Goal: Information Seeking & Learning: Learn about a topic

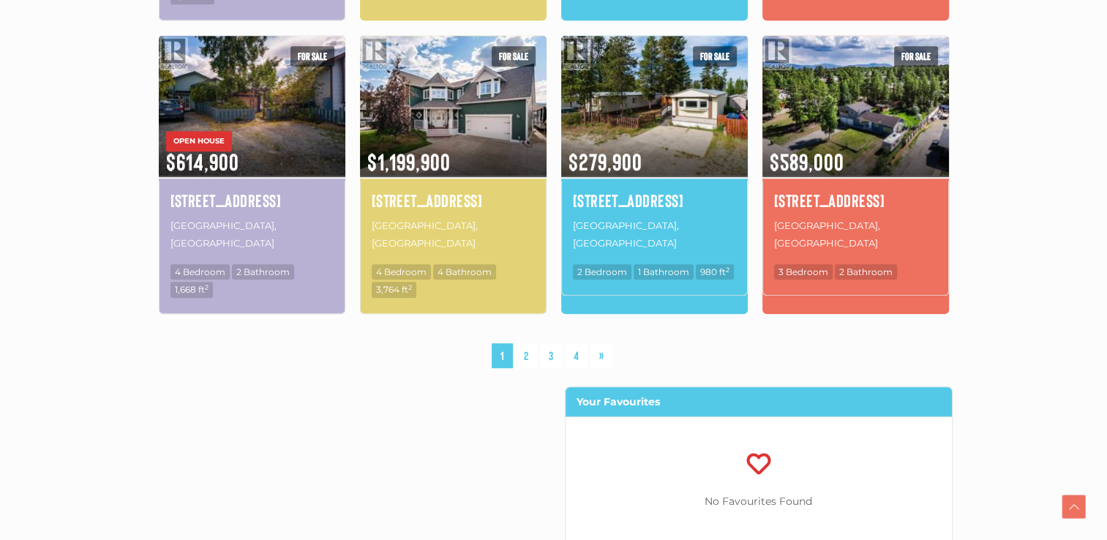
scroll to position [1171, 0]
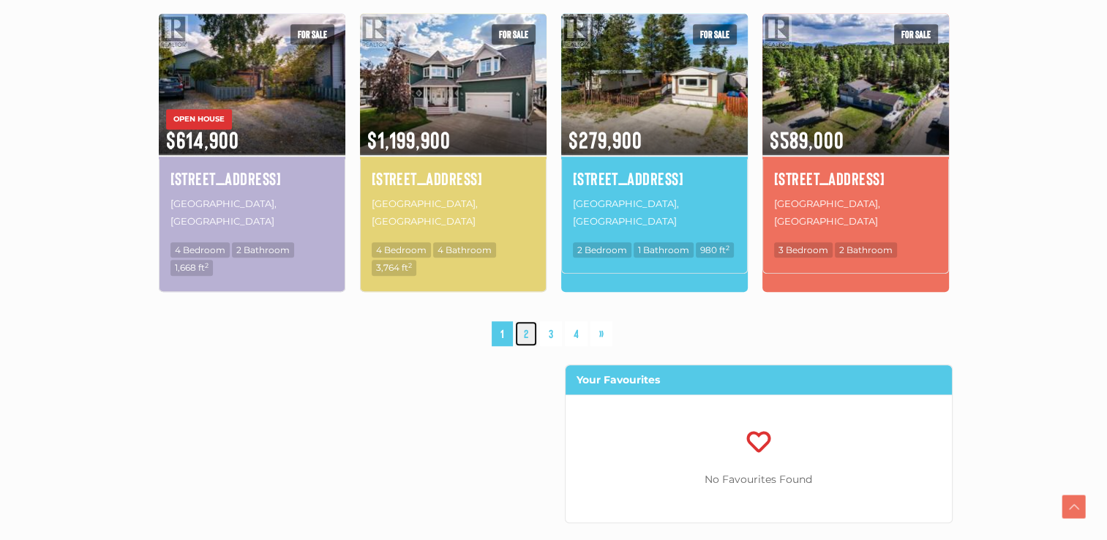
click at [525, 321] on link "2" at bounding box center [526, 334] width 22 height 26
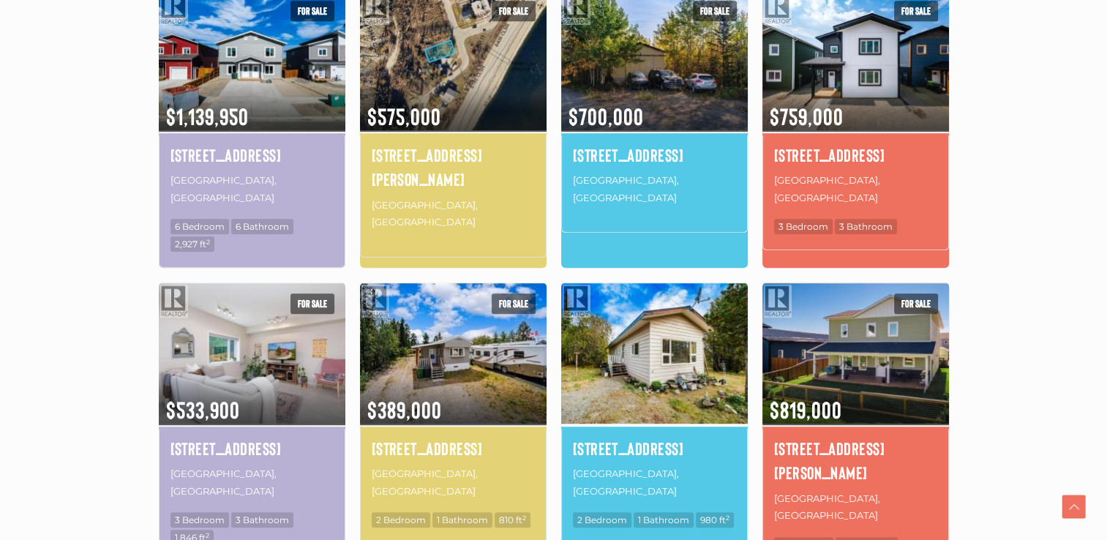
scroll to position [1071, 0]
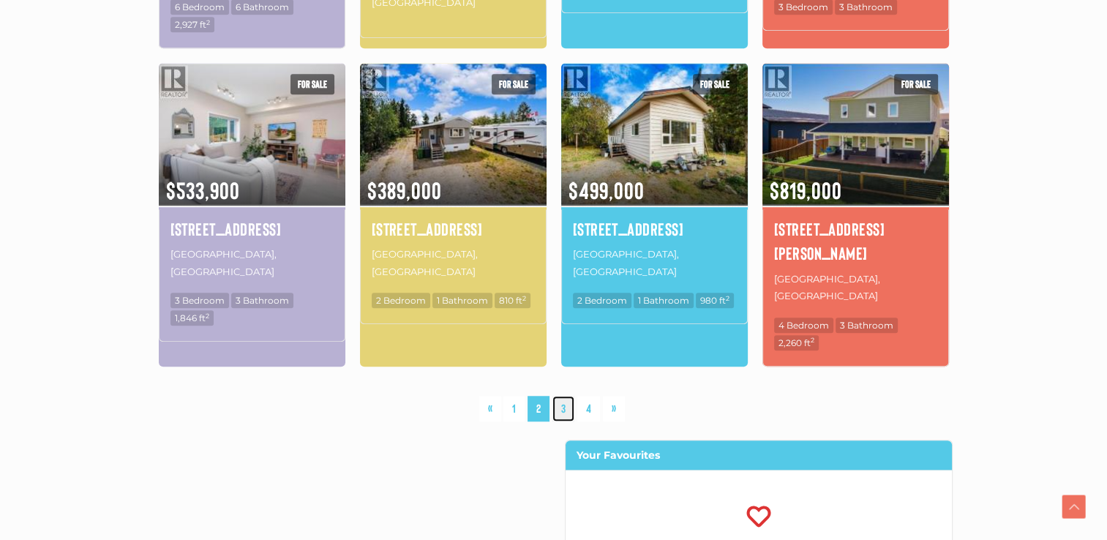
click at [561, 396] on link "3" at bounding box center [564, 409] width 22 height 26
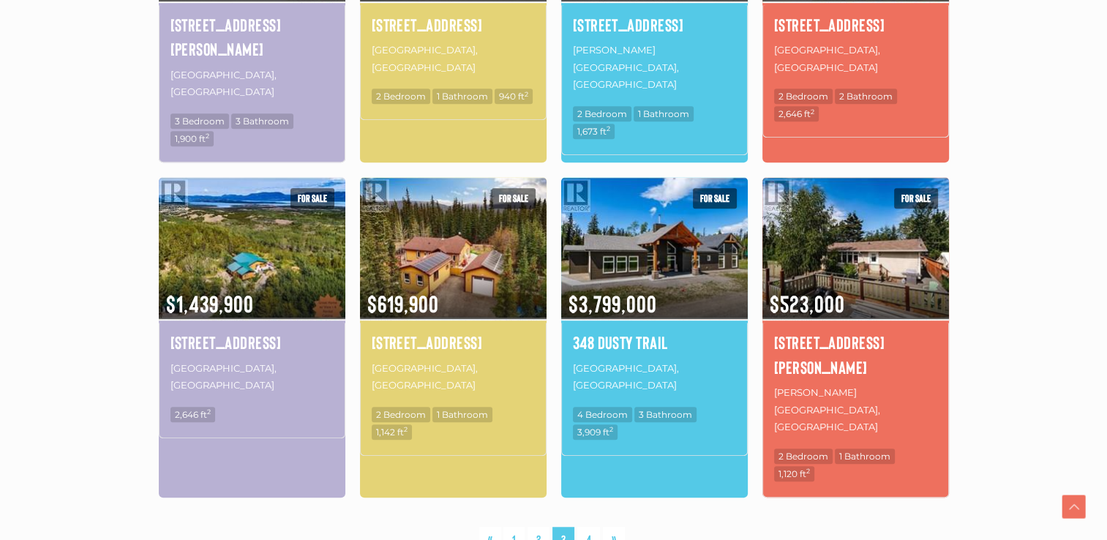
scroll to position [1071, 0]
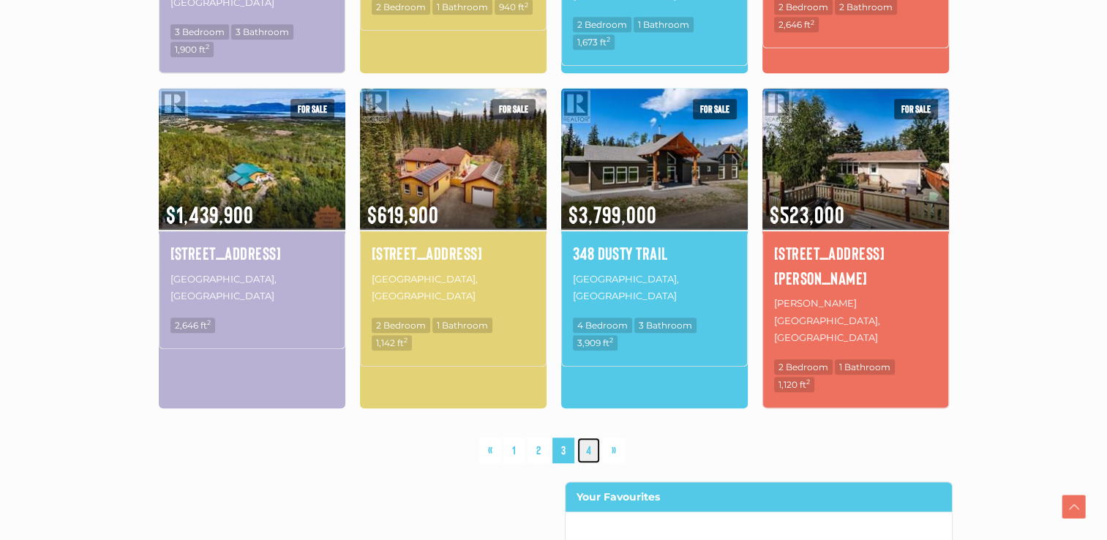
click at [588, 438] on link "4" at bounding box center [588, 451] width 23 height 26
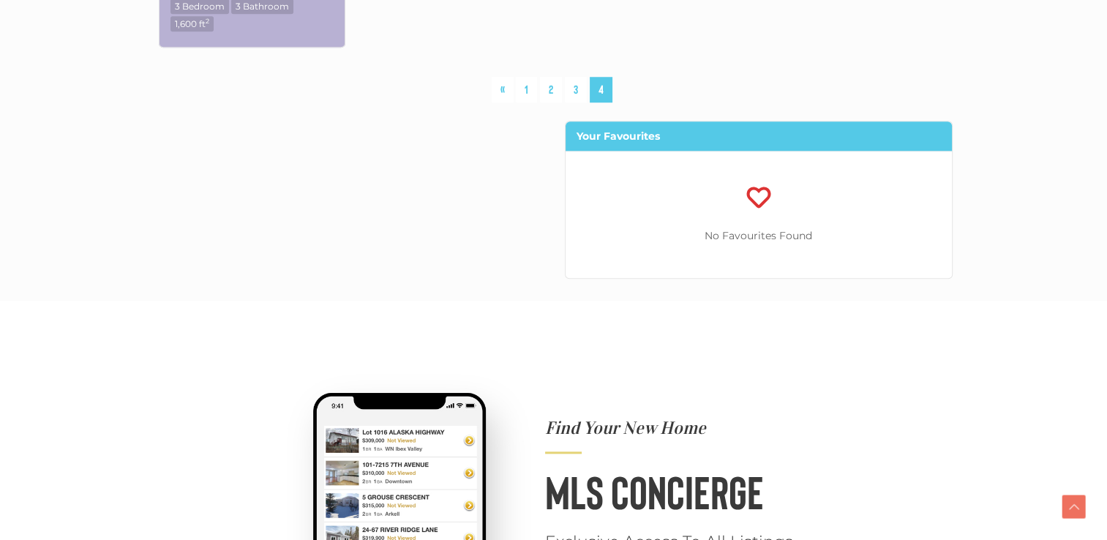
scroll to position [998, 0]
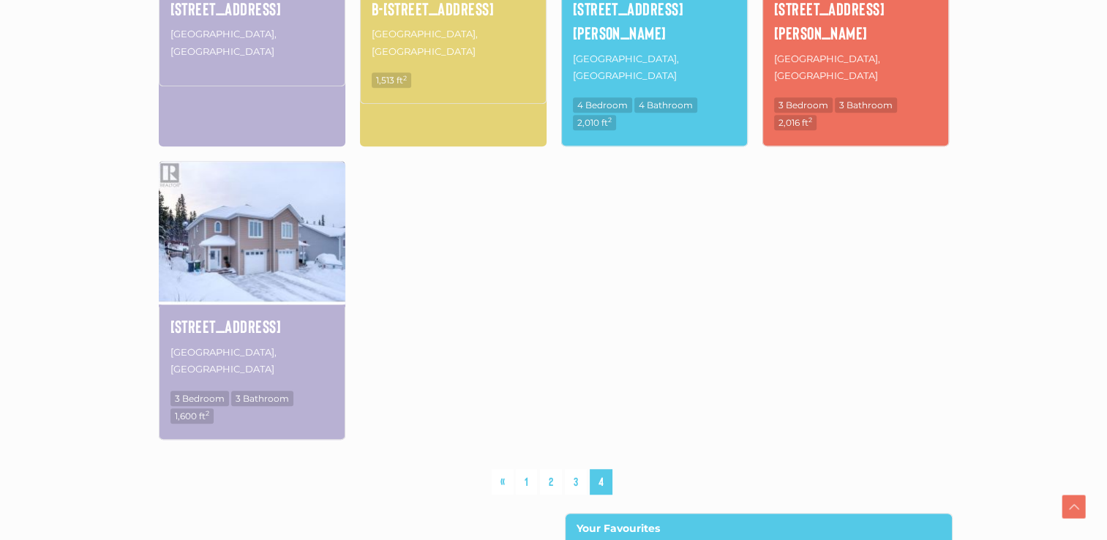
click at [243, 206] on img at bounding box center [252, 232] width 187 height 146
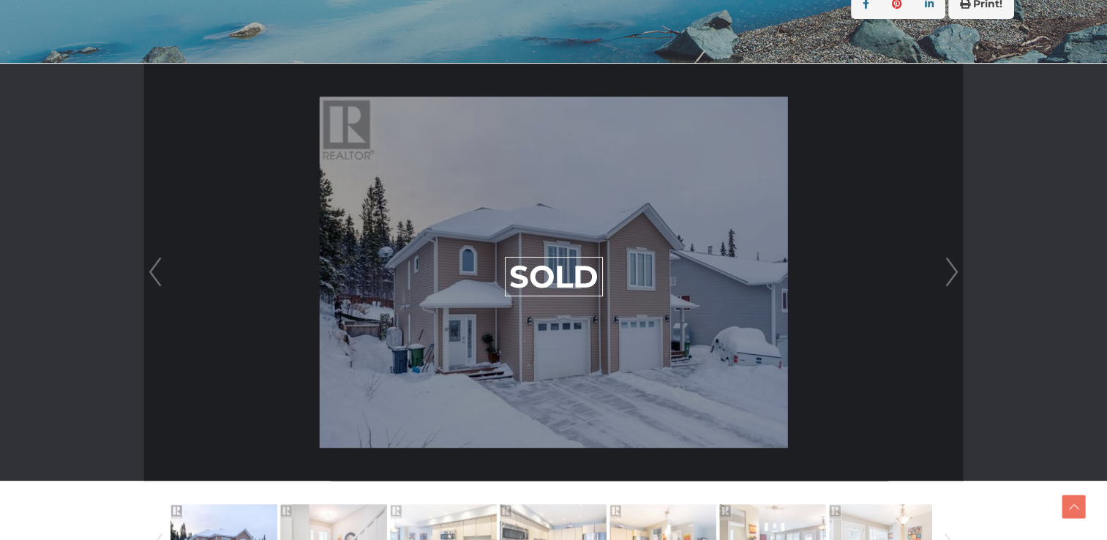
scroll to position [366, 0]
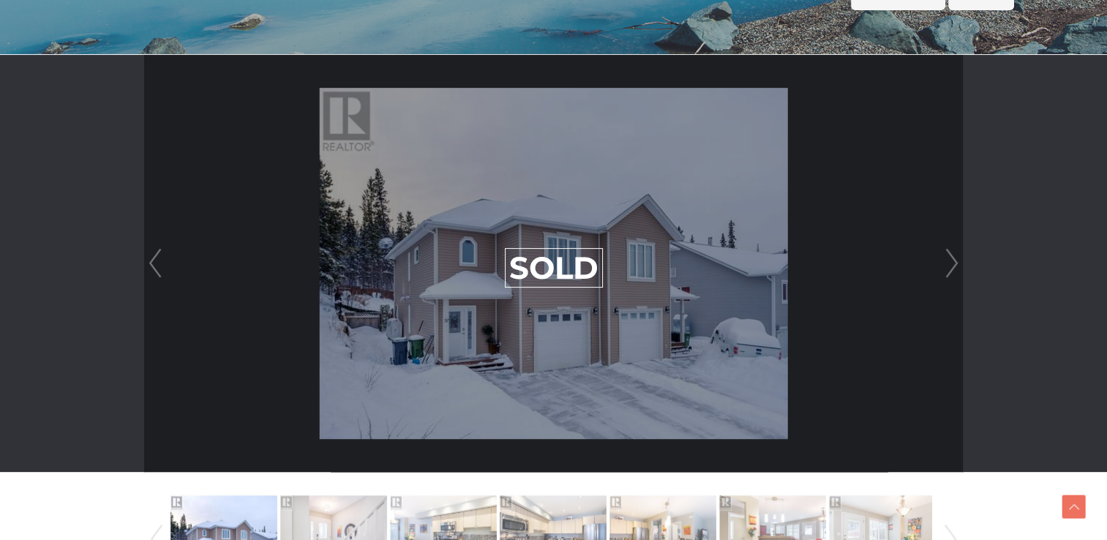
click at [952, 269] on link "Next" at bounding box center [952, 263] width 22 height 417
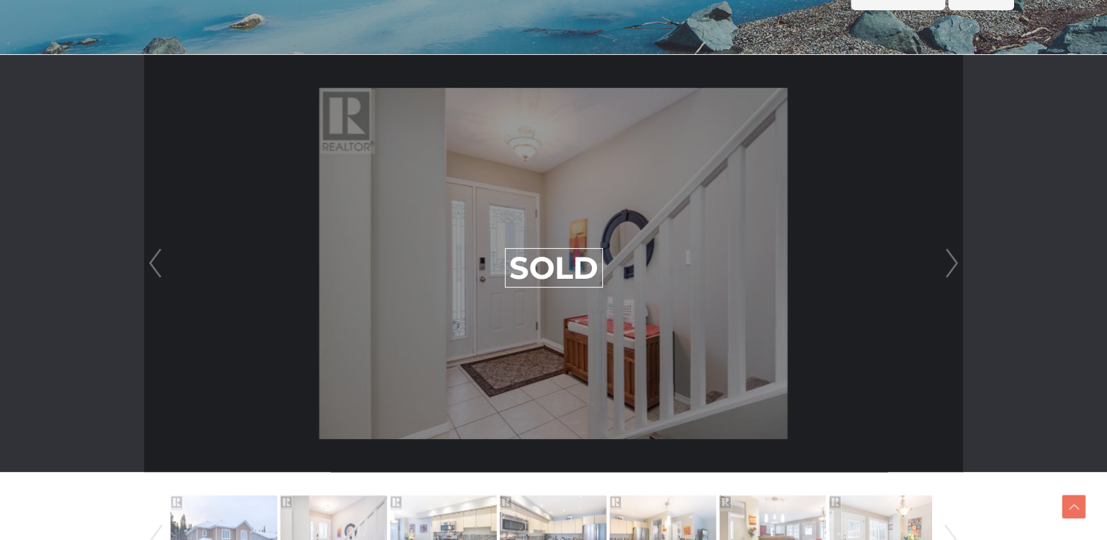
click at [952, 269] on link "Next" at bounding box center [952, 263] width 22 height 417
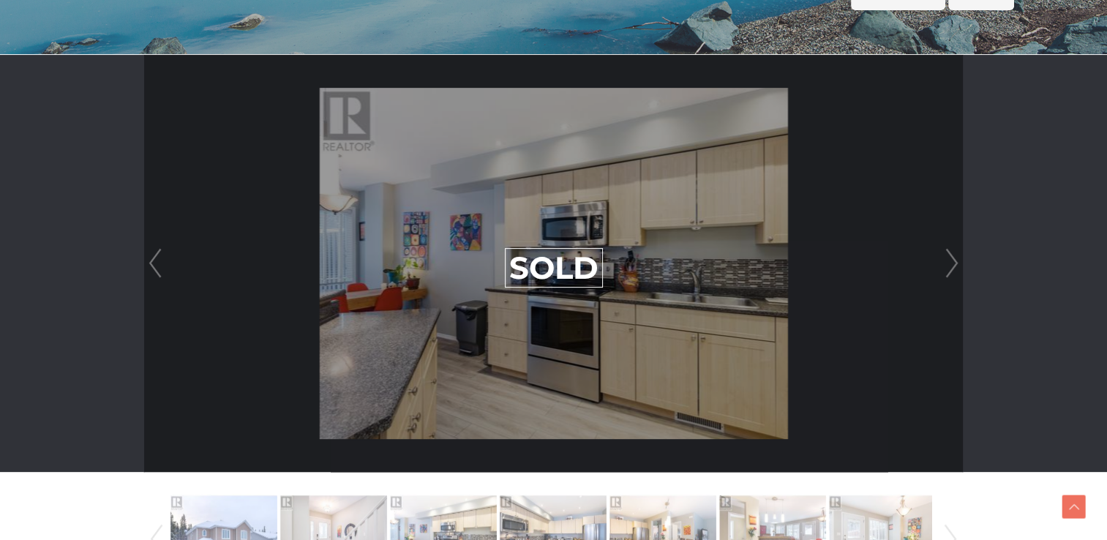
click at [952, 269] on link "Next" at bounding box center [952, 263] width 22 height 417
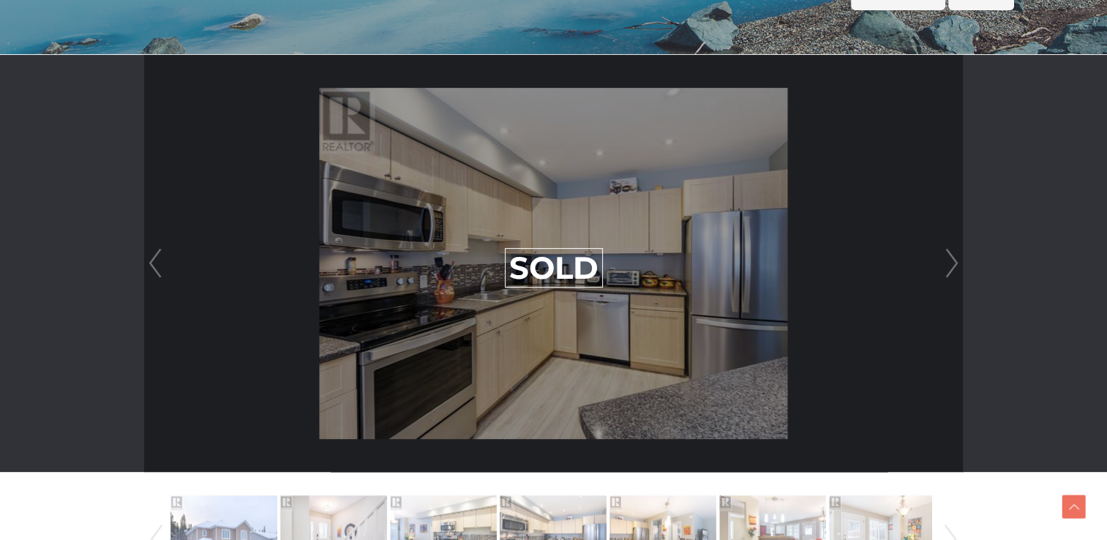
click at [952, 269] on link "Next" at bounding box center [952, 263] width 22 height 417
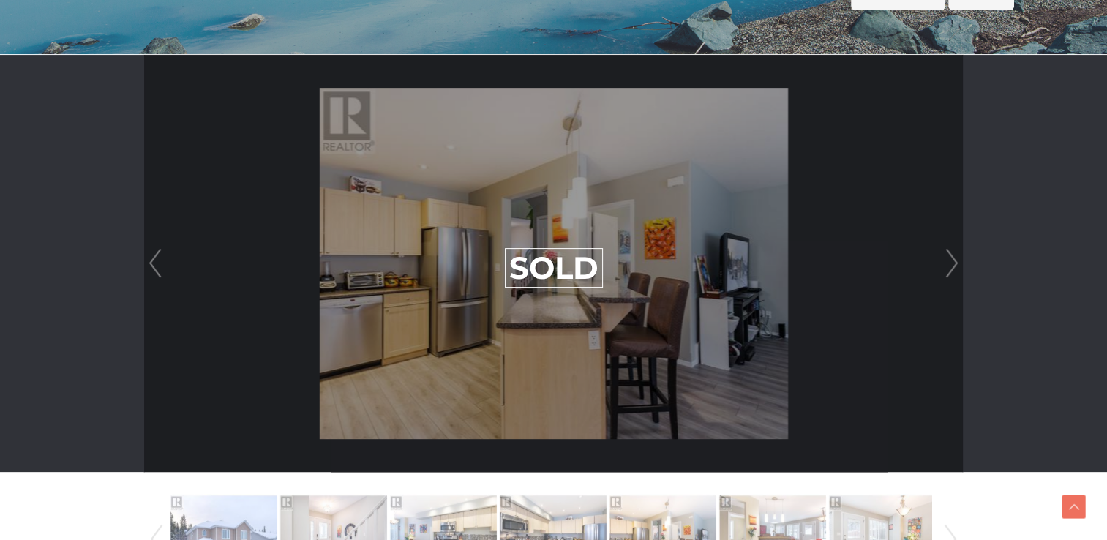
click at [948, 269] on link "Next" at bounding box center [952, 263] width 22 height 417
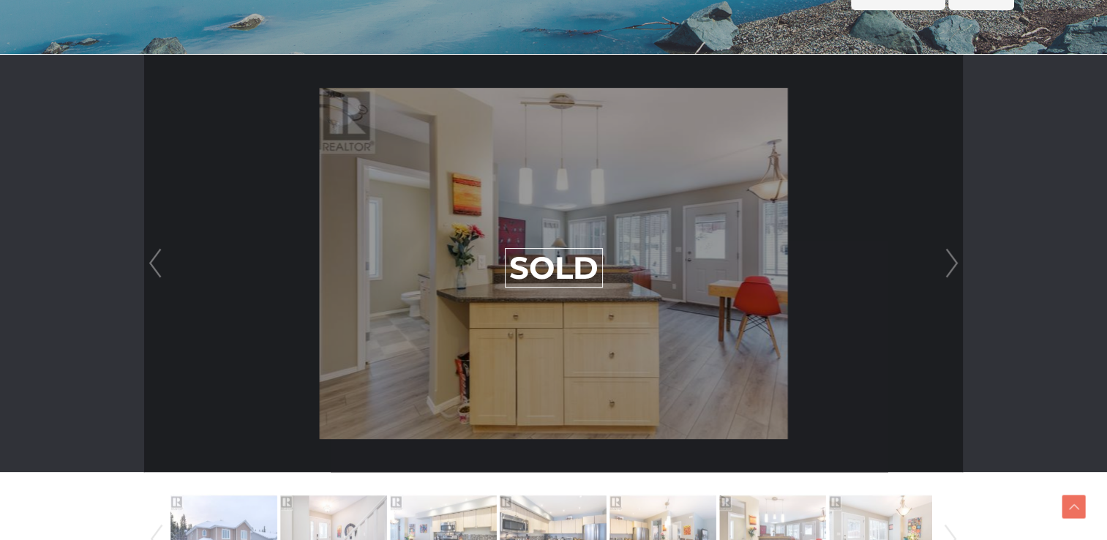
click at [948, 269] on link "Next" at bounding box center [952, 263] width 22 height 417
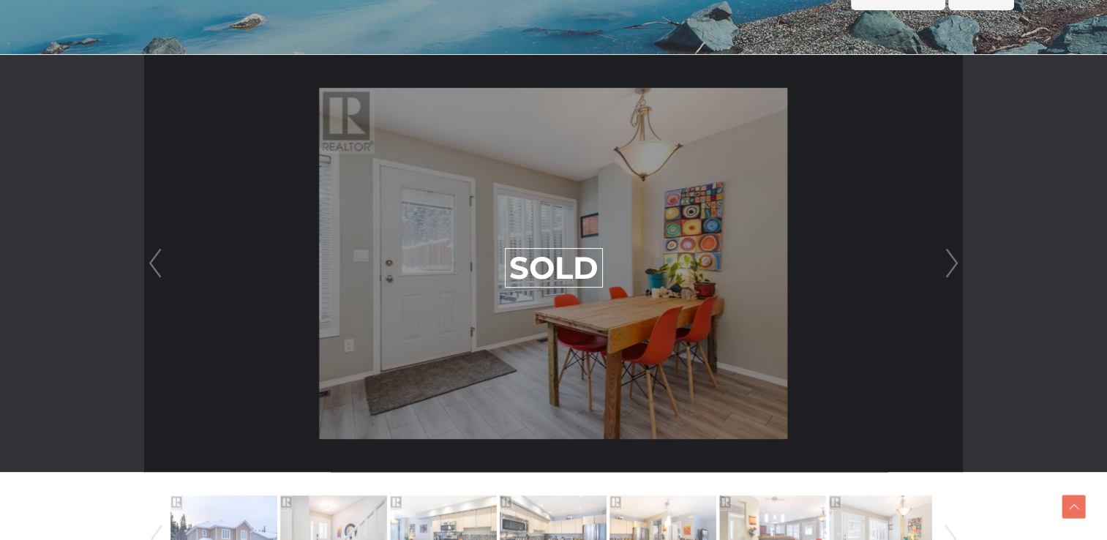
click at [948, 269] on link "Next" at bounding box center [952, 263] width 22 height 417
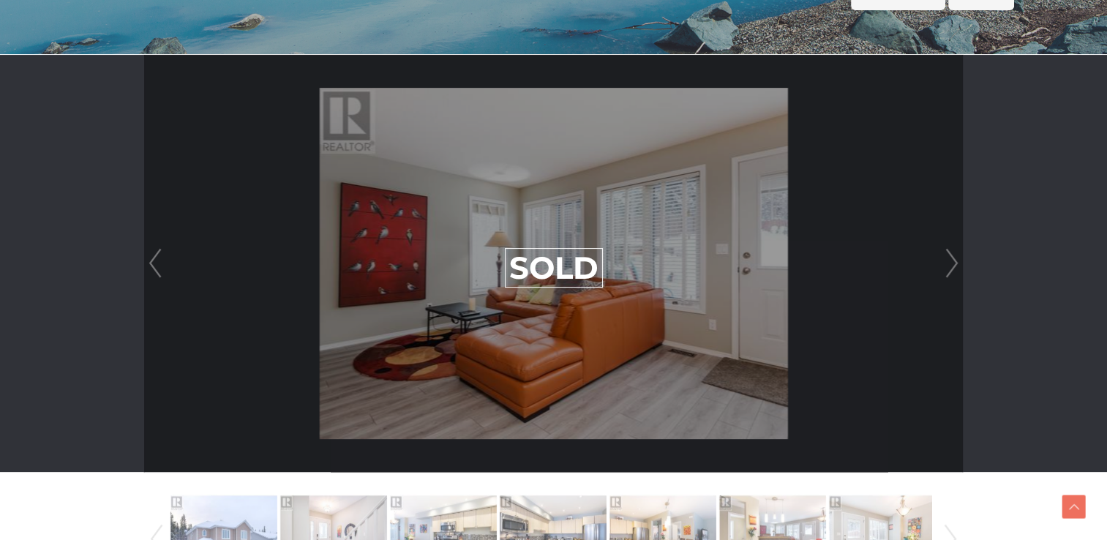
click at [948, 269] on link "Next" at bounding box center [952, 263] width 22 height 417
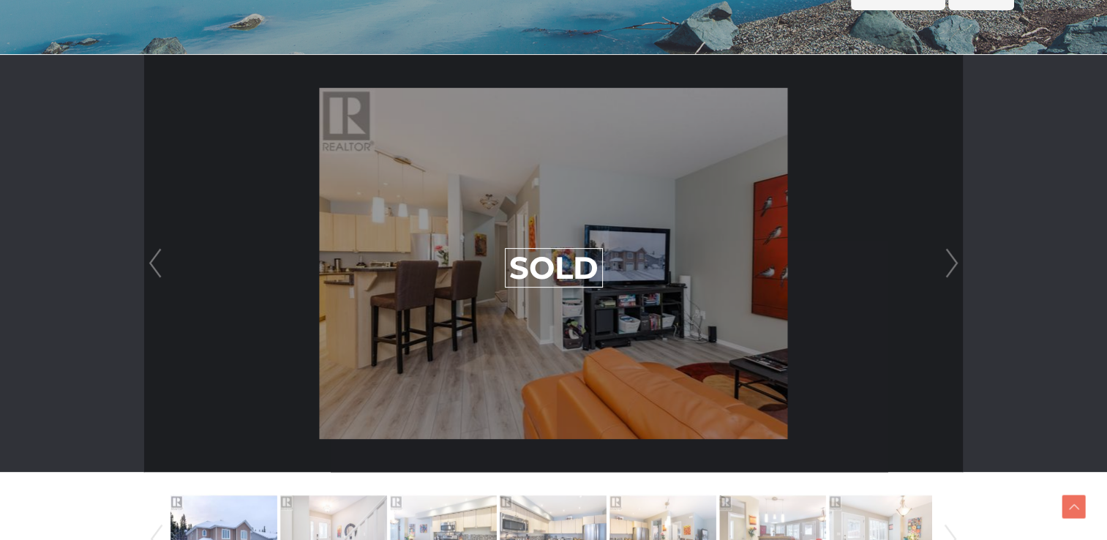
click at [947, 269] on link "Next" at bounding box center [952, 263] width 22 height 417
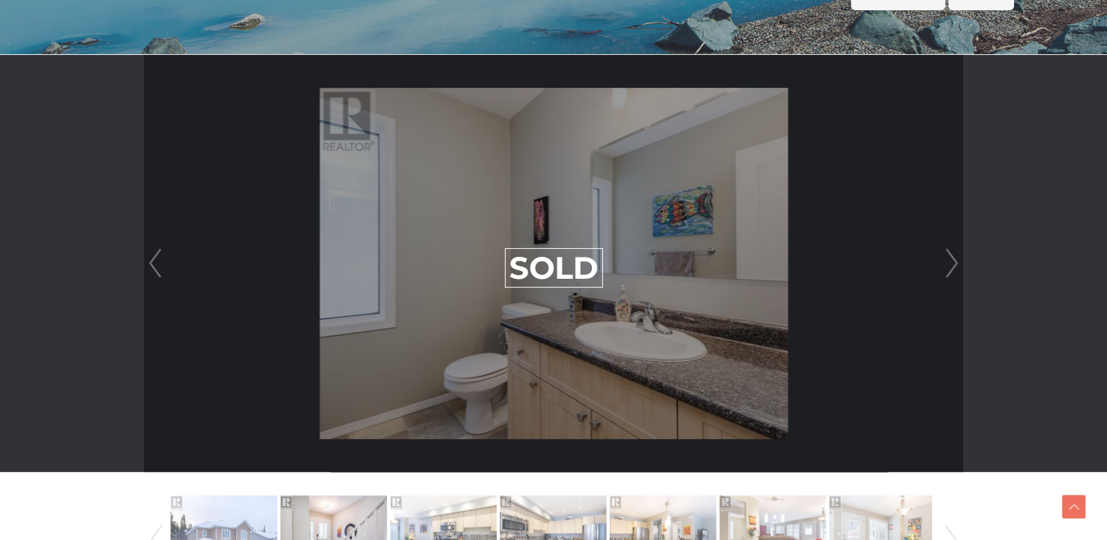
click at [947, 269] on link "Next" at bounding box center [952, 263] width 22 height 417
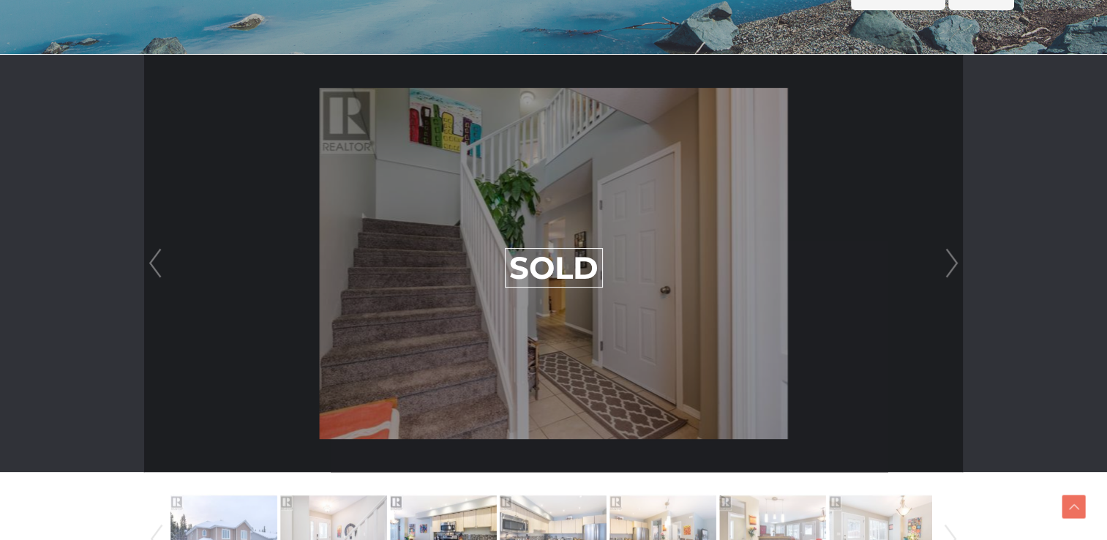
click at [947, 269] on link "Next" at bounding box center [952, 263] width 22 height 417
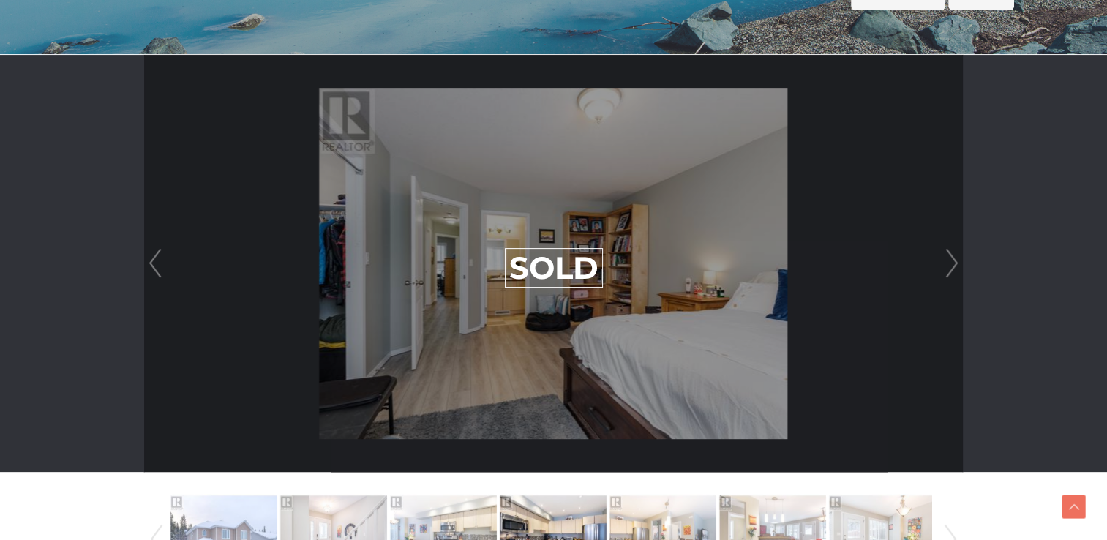
click at [947, 269] on link "Next" at bounding box center [952, 263] width 22 height 417
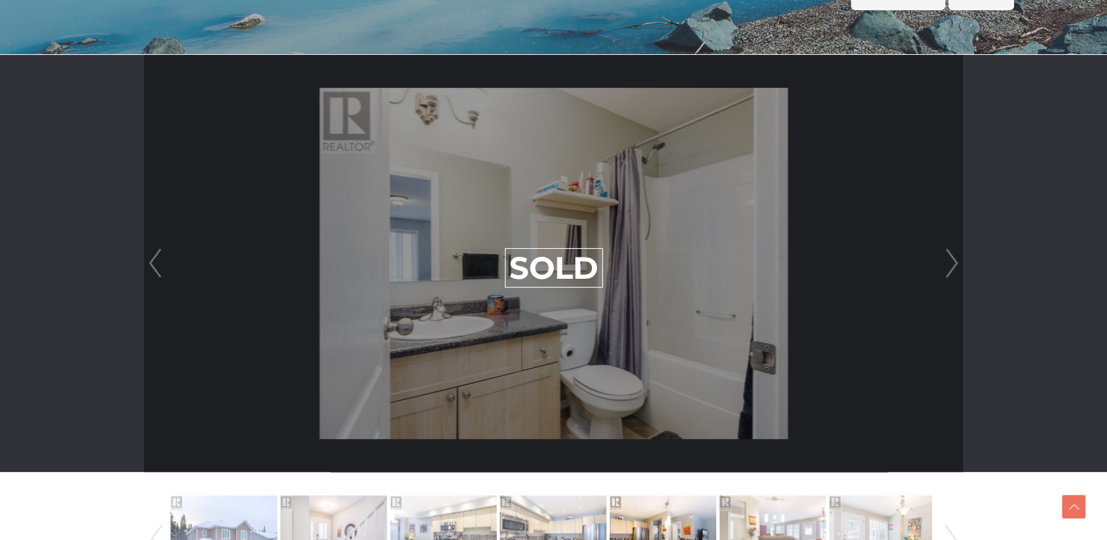
click at [946, 269] on link "Next" at bounding box center [952, 263] width 22 height 417
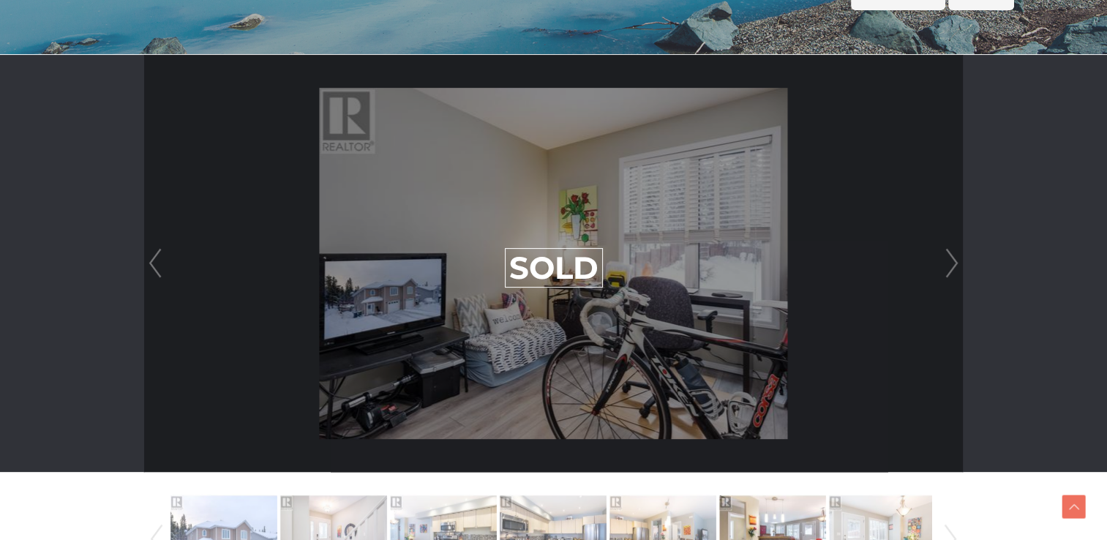
click at [945, 269] on link "Next" at bounding box center [952, 263] width 22 height 417
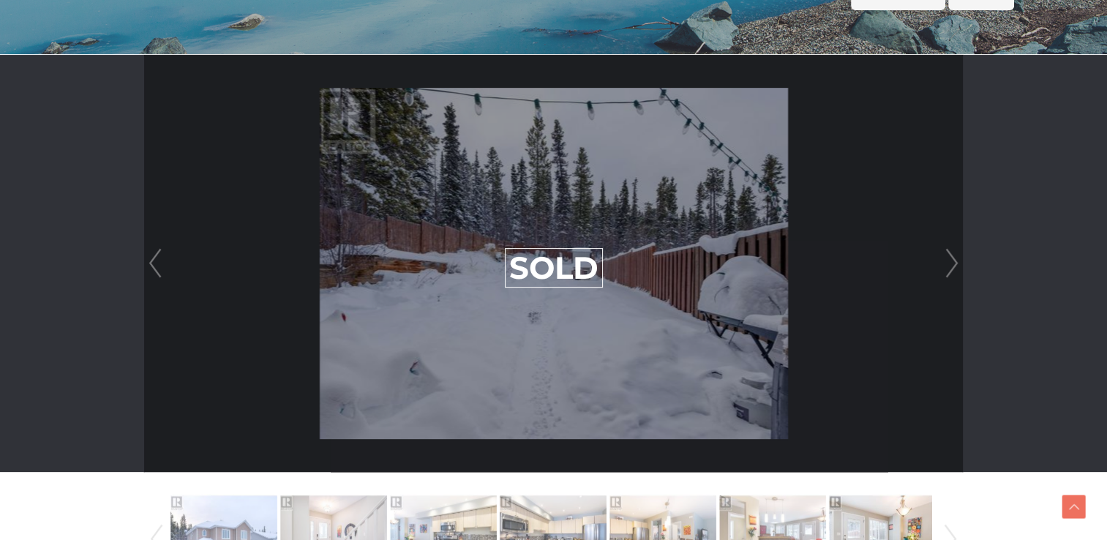
click at [945, 269] on link "Next" at bounding box center [952, 263] width 22 height 417
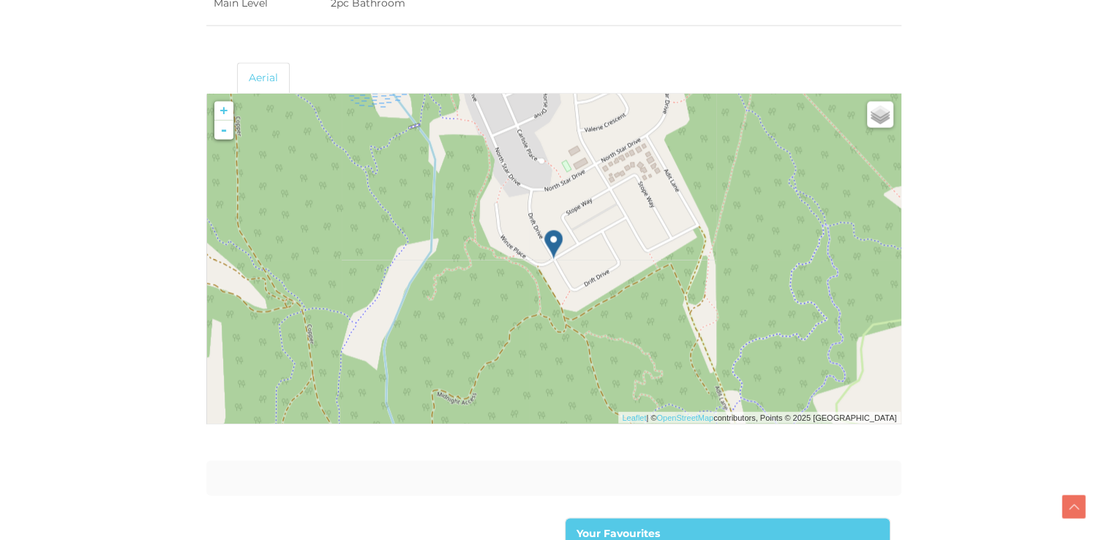
scroll to position [2559, 0]
click at [581, 197] on img at bounding box center [622, 165] width 187 height 187
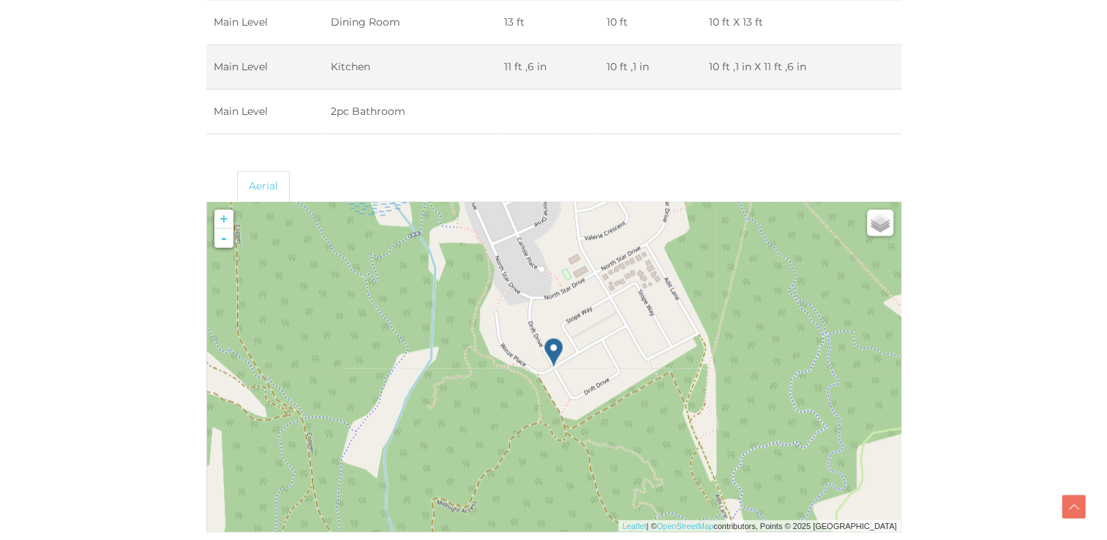
scroll to position [2413, 0]
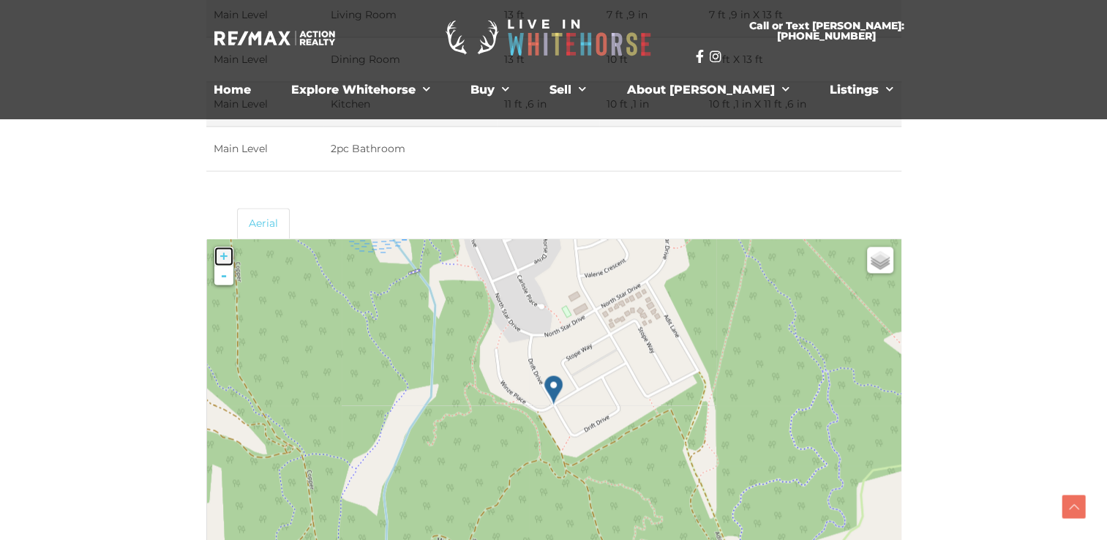
click at [220, 247] on link "+" at bounding box center [223, 256] width 19 height 19
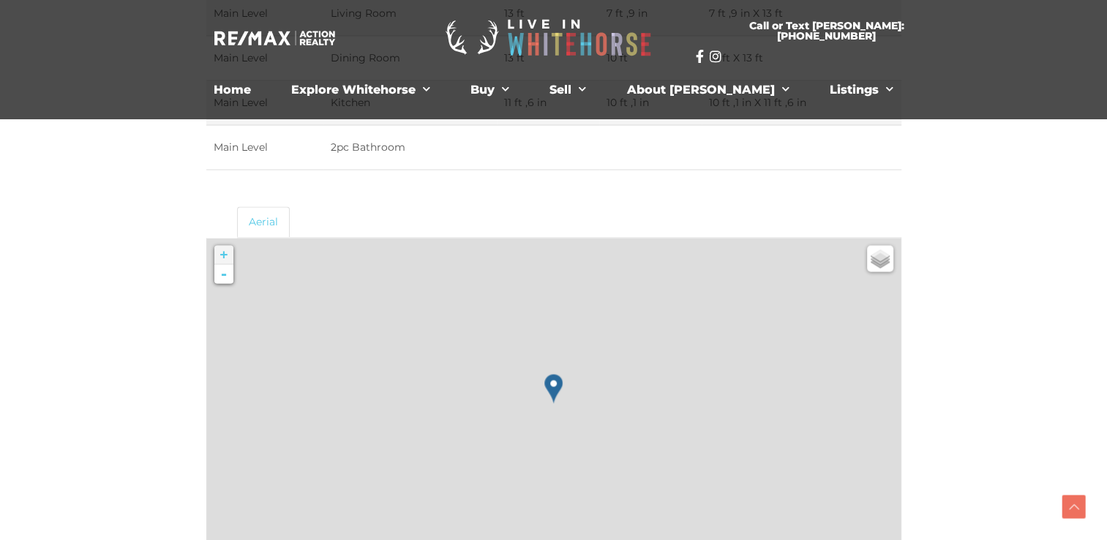
scroll to position [2435, 0]
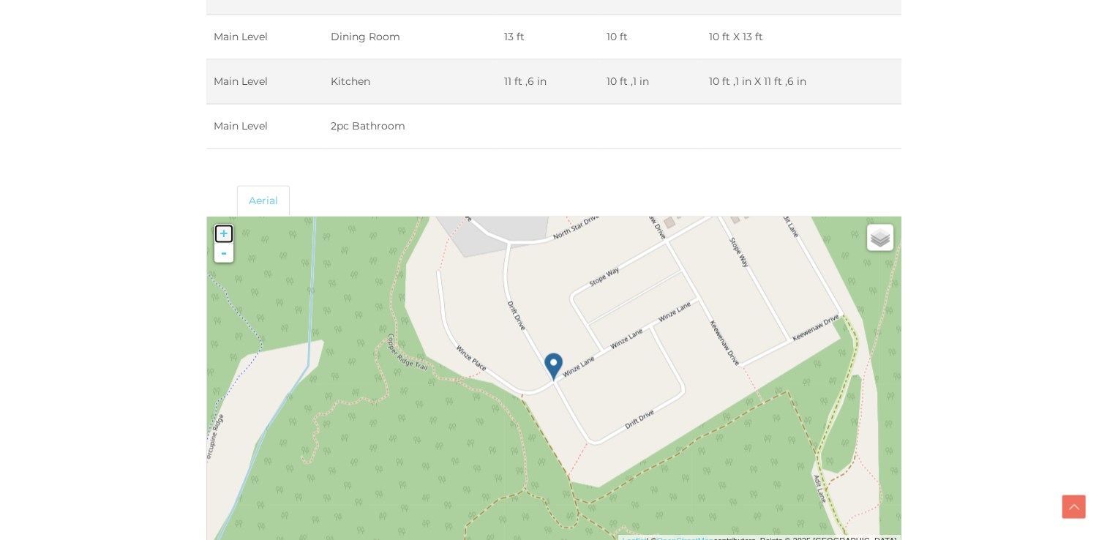
click at [220, 227] on link "+" at bounding box center [223, 233] width 19 height 19
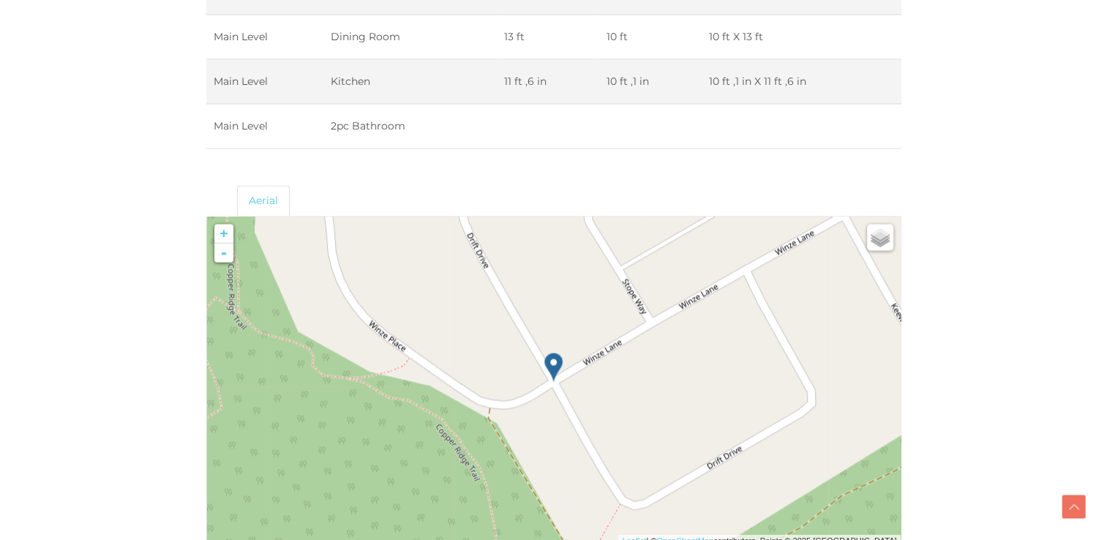
drag, startPoint x: 684, startPoint y: 383, endPoint x: 544, endPoint y: 419, distance: 143.8
click at [207, 217] on div at bounding box center [207, 217] width 0 height 0
click at [220, 226] on link "+" at bounding box center [223, 233] width 19 height 19
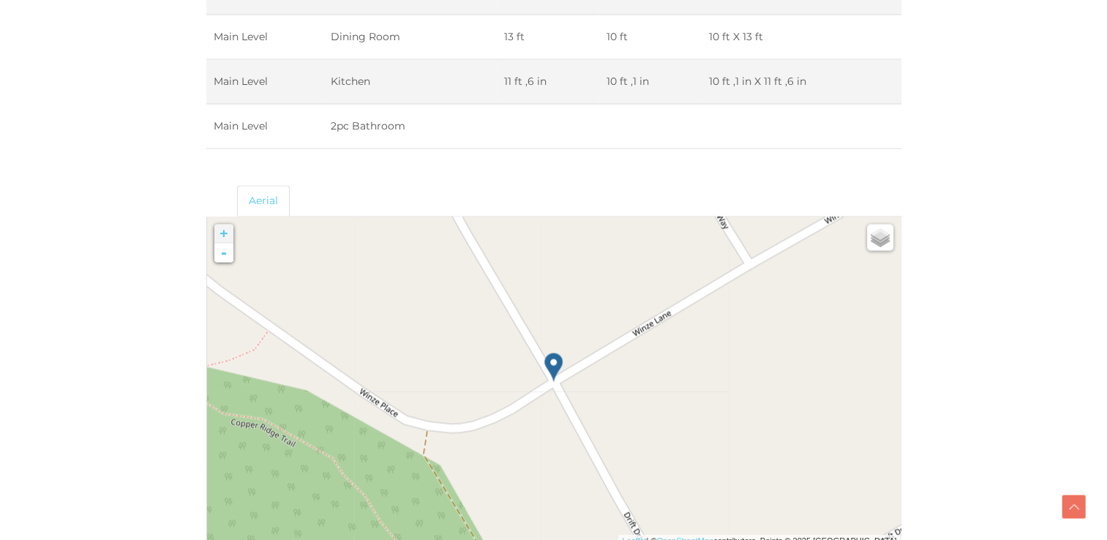
drag, startPoint x: 703, startPoint y: 342, endPoint x: 714, endPoint y: 403, distance: 61.7
click at [207, 217] on div at bounding box center [207, 217] width 0 height 0
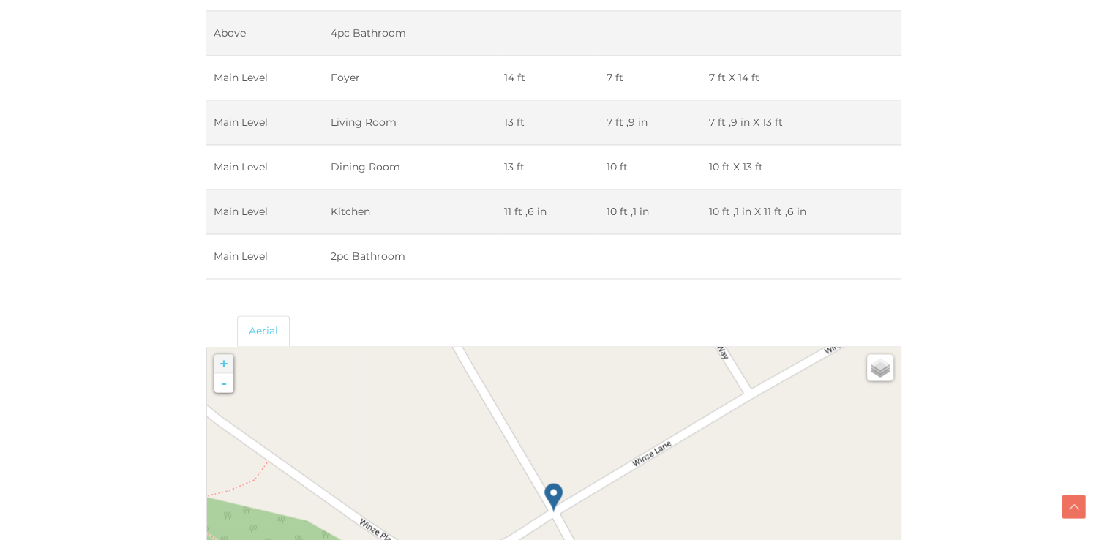
scroll to position [2289, 0]
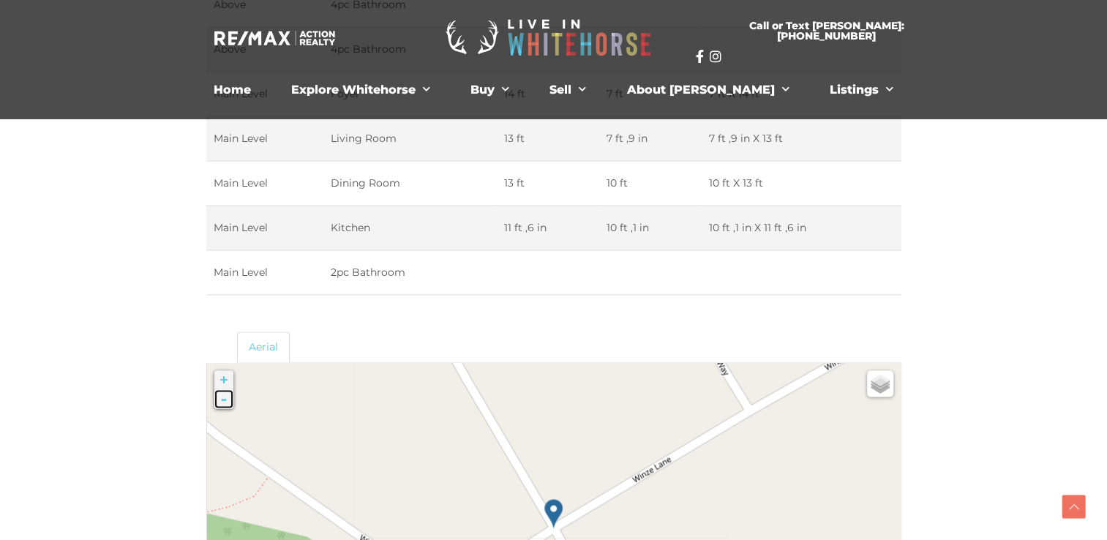
click at [225, 397] on link "-" at bounding box center [223, 398] width 19 height 19
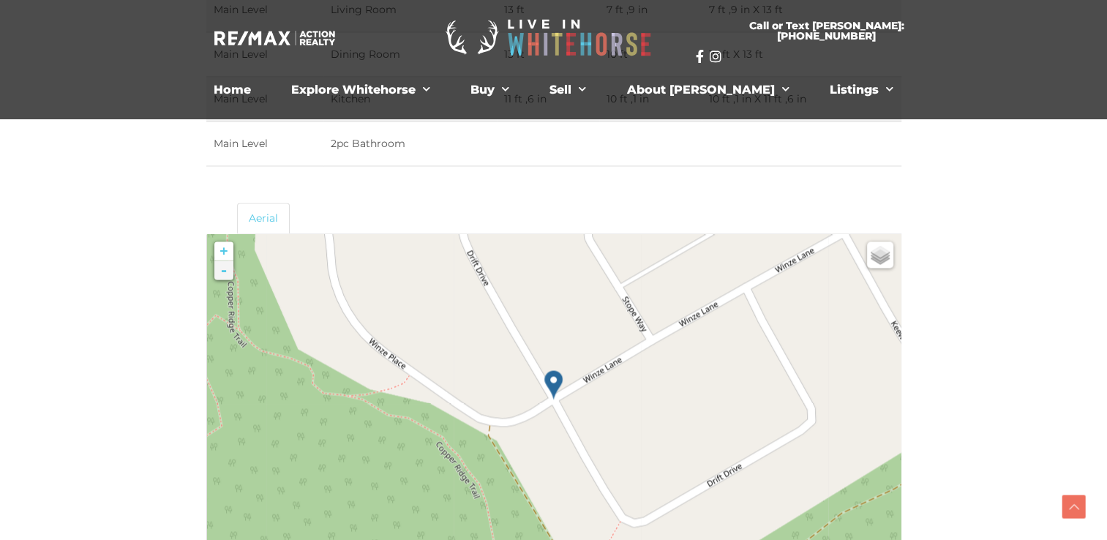
scroll to position [2435, 0]
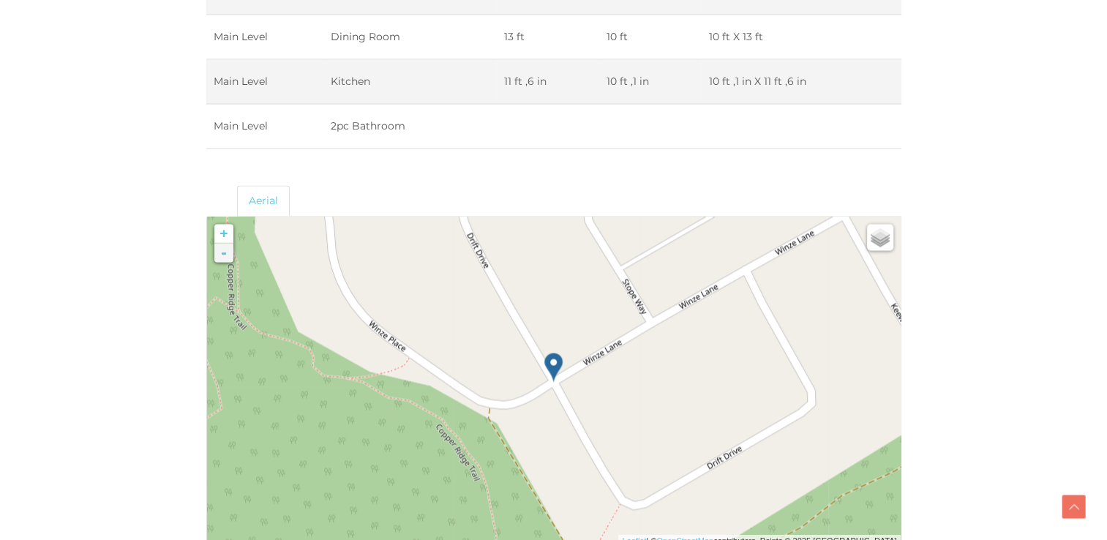
click at [225, 397] on img at bounding box center [172, 479] width 187 height 187
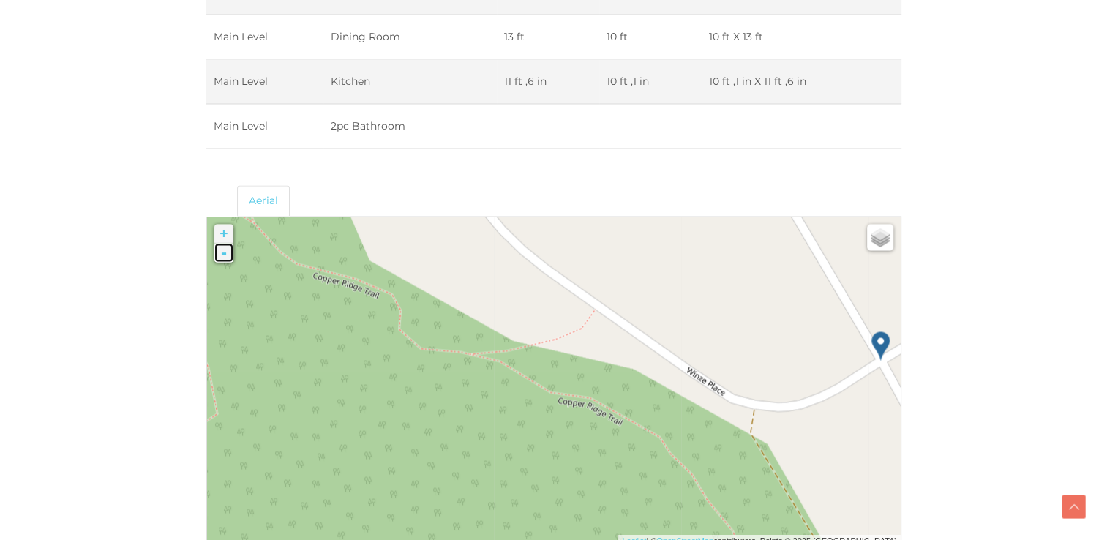
click at [225, 253] on link "-" at bounding box center [223, 252] width 19 height 19
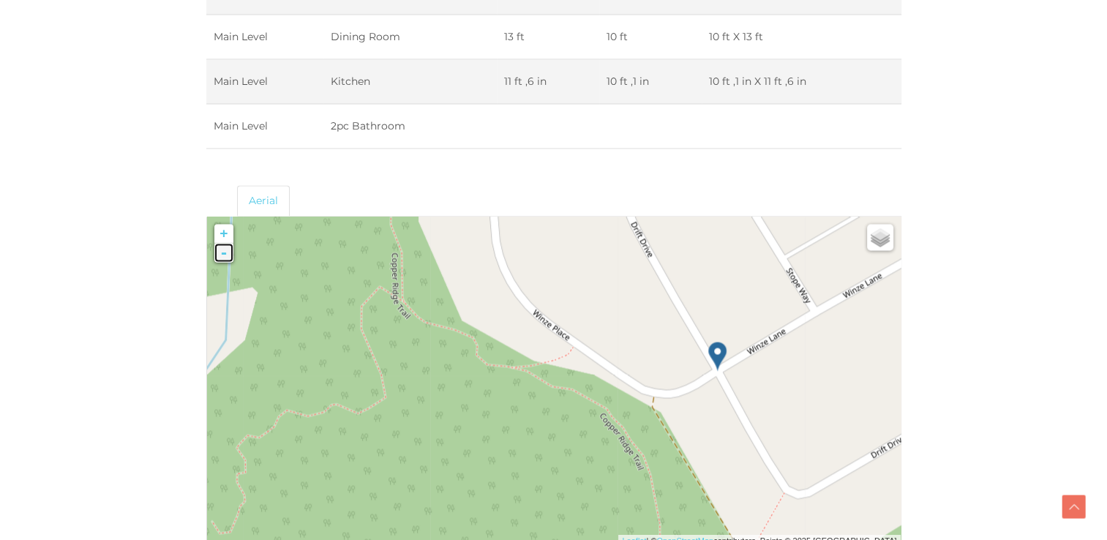
click at [225, 253] on link "-" at bounding box center [223, 252] width 19 height 19
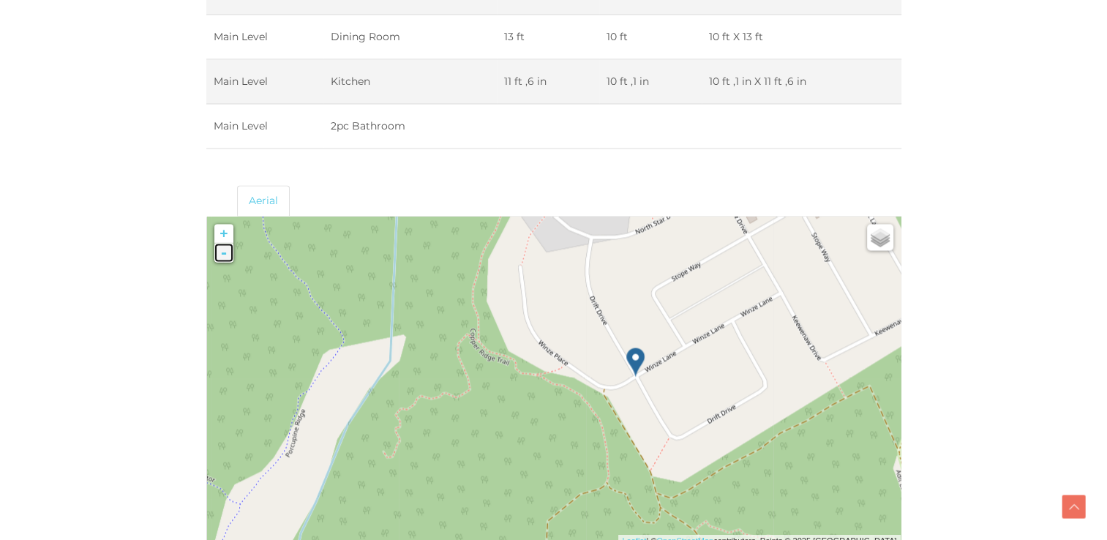
click at [225, 253] on link "-" at bounding box center [223, 252] width 19 height 19
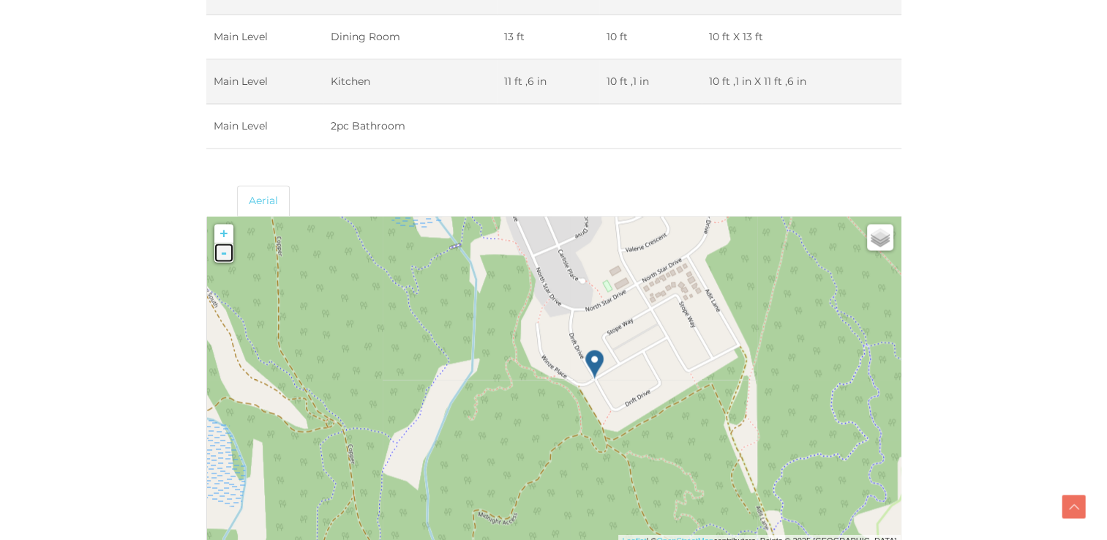
click at [225, 253] on link "-" at bounding box center [223, 252] width 19 height 19
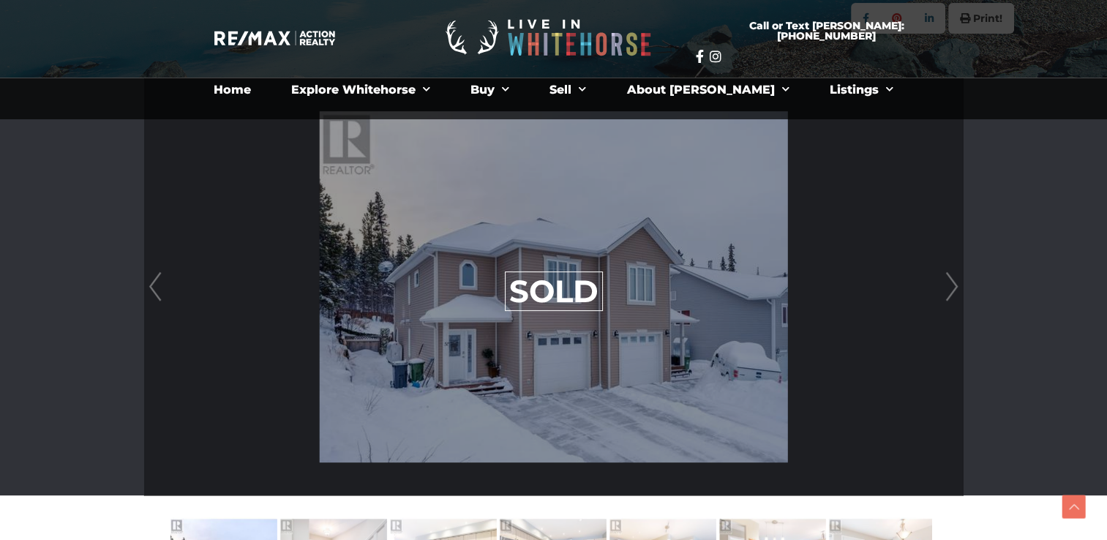
scroll to position [366, 0]
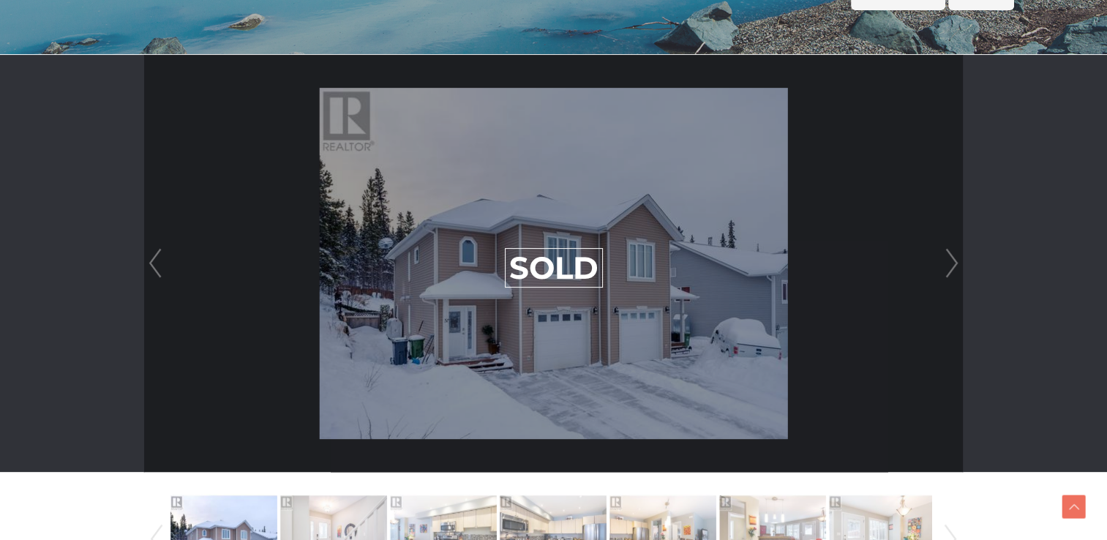
click at [159, 268] on link "Prev" at bounding box center [155, 263] width 22 height 417
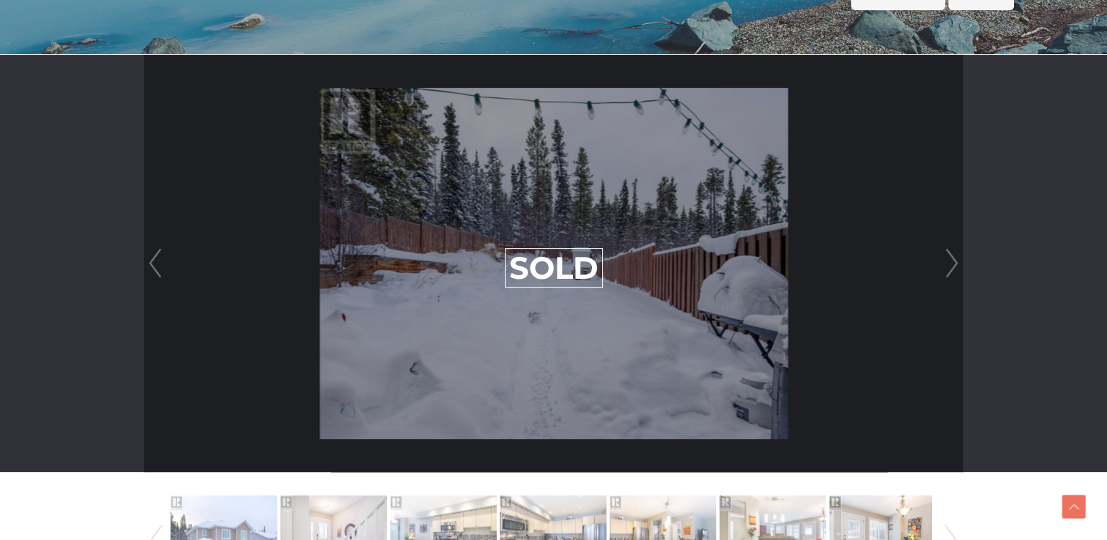
click at [159, 268] on link "Prev" at bounding box center [155, 263] width 22 height 417
